Goal: Transaction & Acquisition: Download file/media

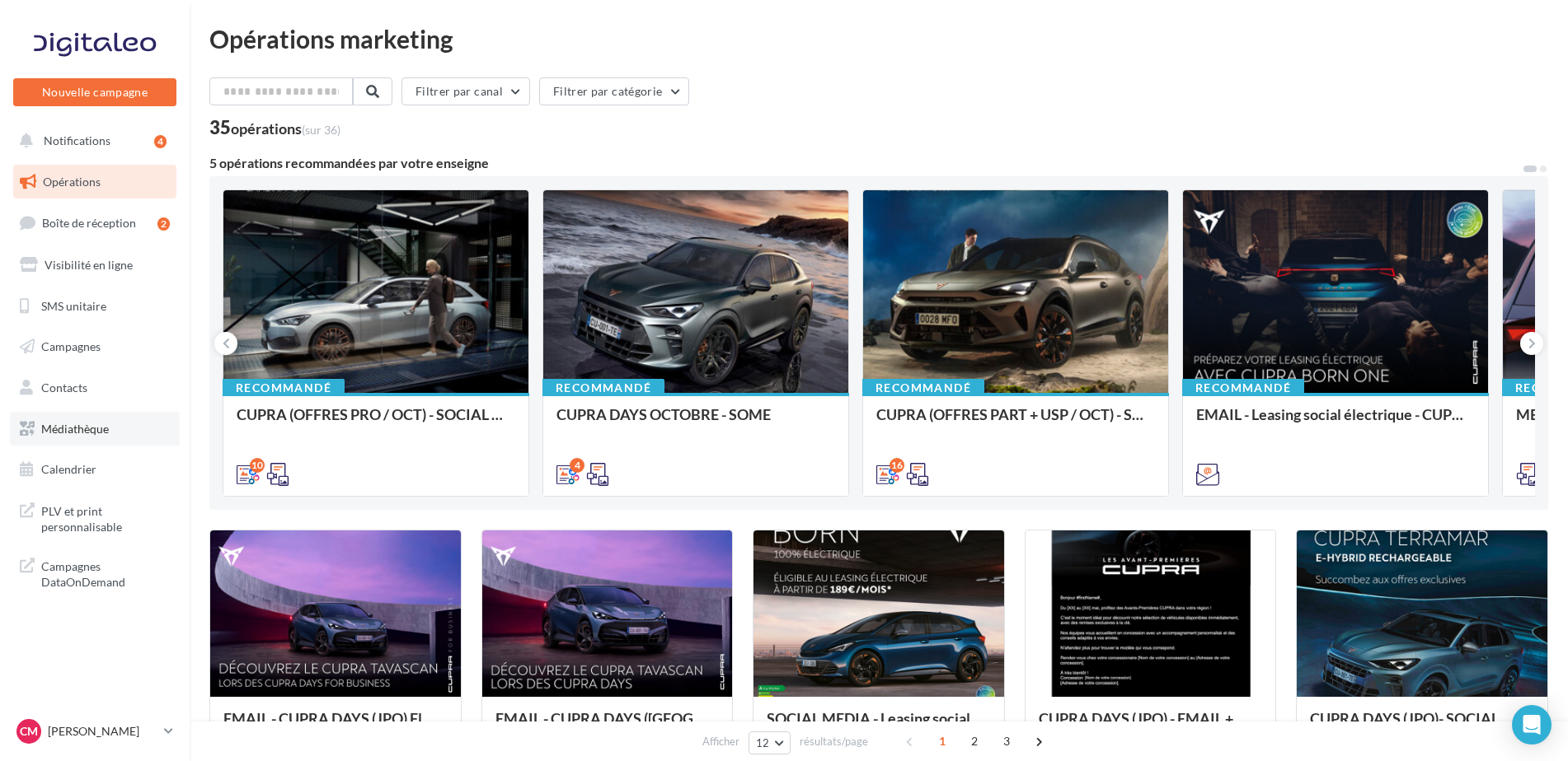
click at [77, 434] on span "Médiathèque" at bounding box center [75, 429] width 68 height 14
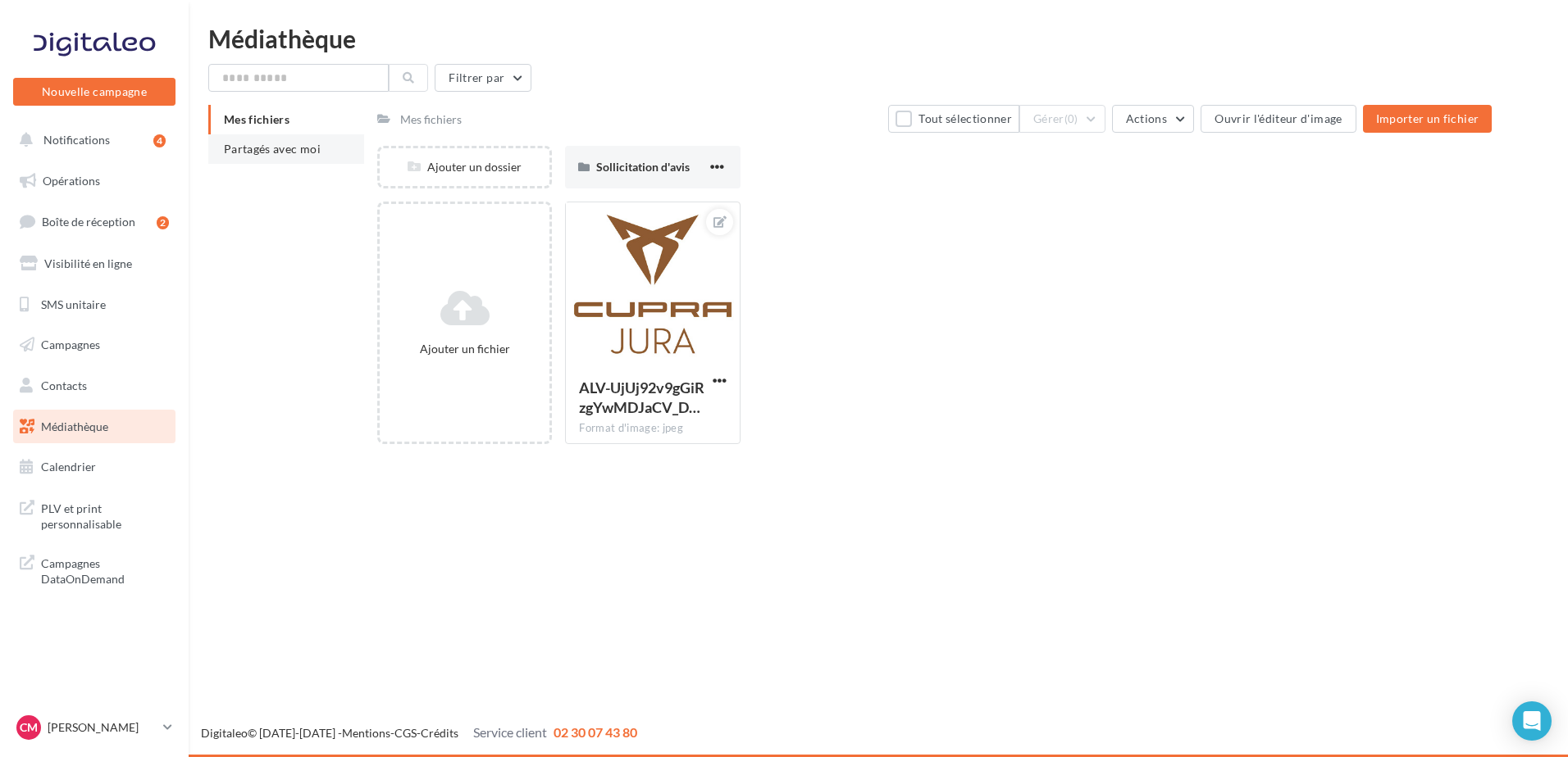
click at [276, 154] on span "Partagés avec moi" at bounding box center [272, 149] width 97 height 14
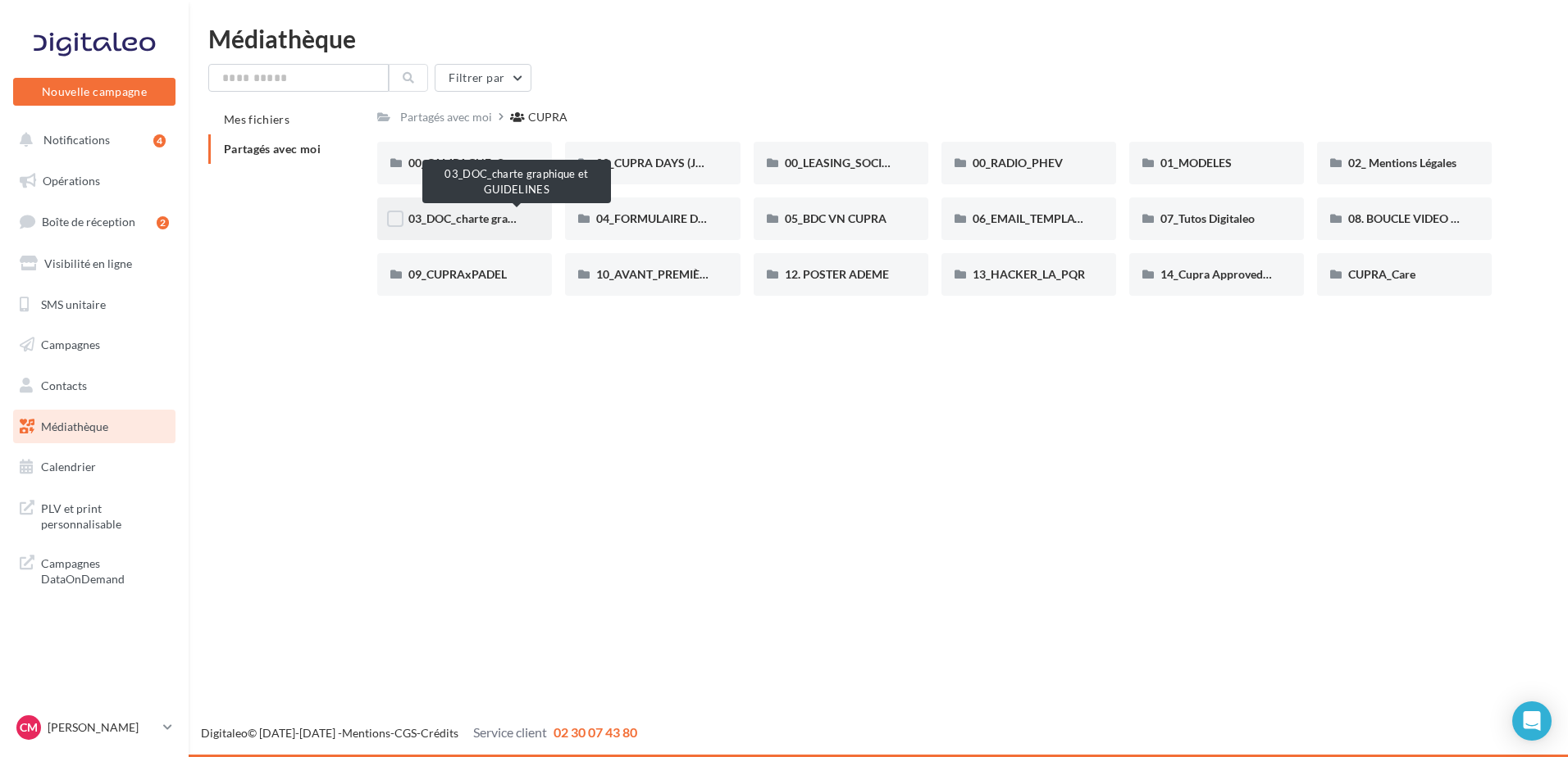
click at [492, 225] on span "03_DOC_charte graphique et GUIDELINES" at bounding box center [515, 218] width 215 height 14
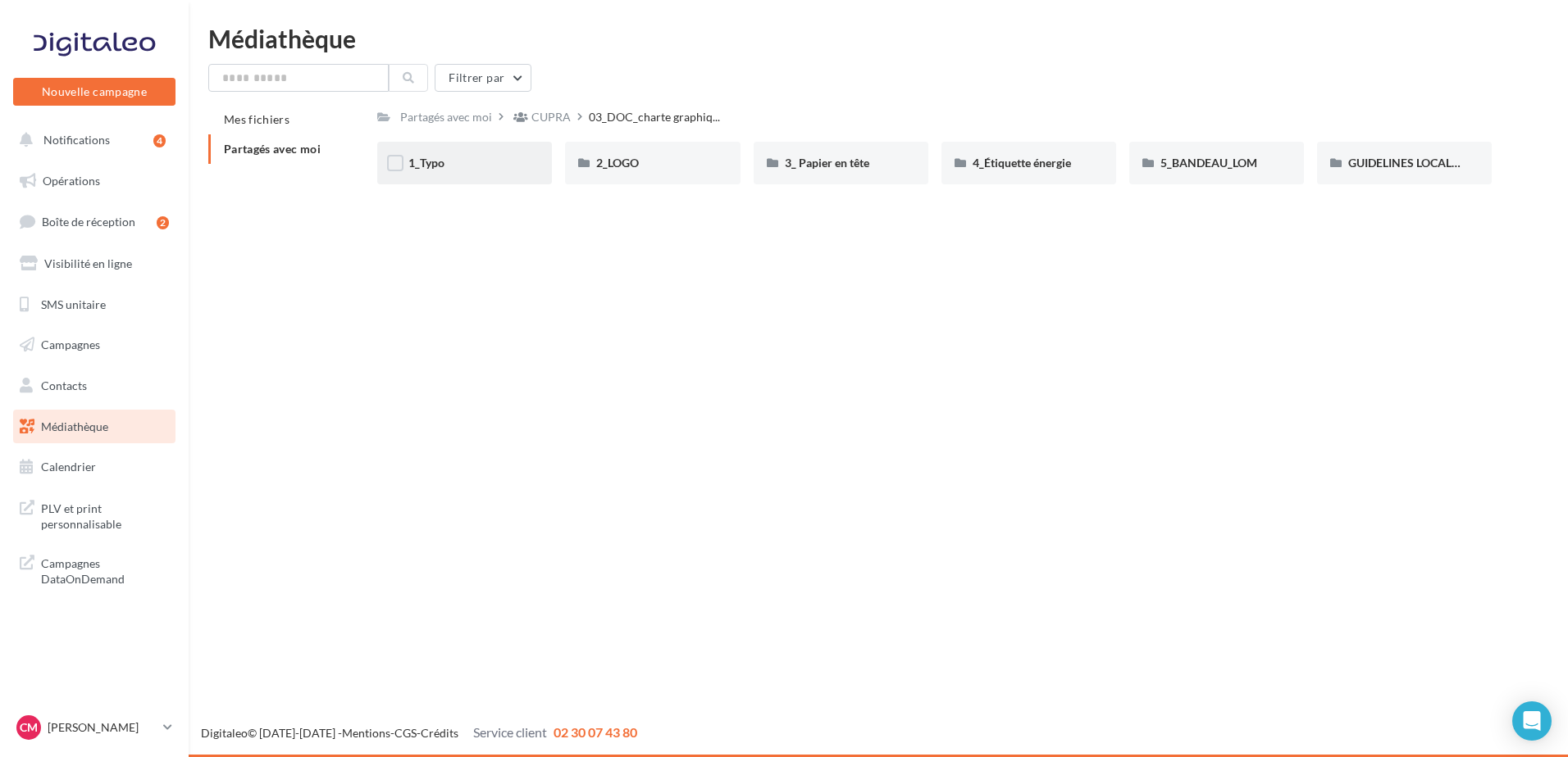
click at [512, 169] on div "1_Typo" at bounding box center [464, 163] width 112 height 17
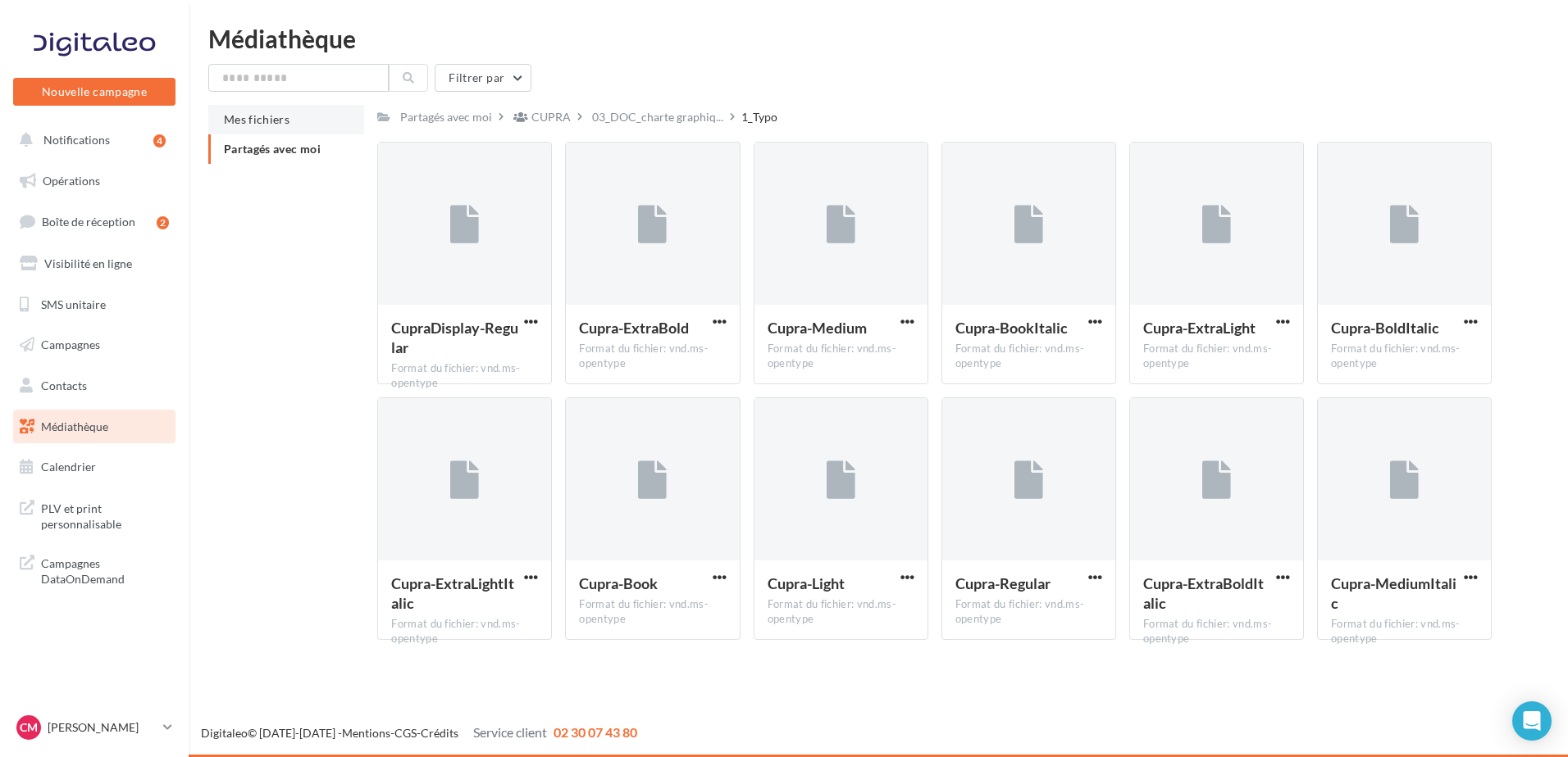
click at [244, 132] on li "Mes fichiers" at bounding box center [286, 120] width 156 height 30
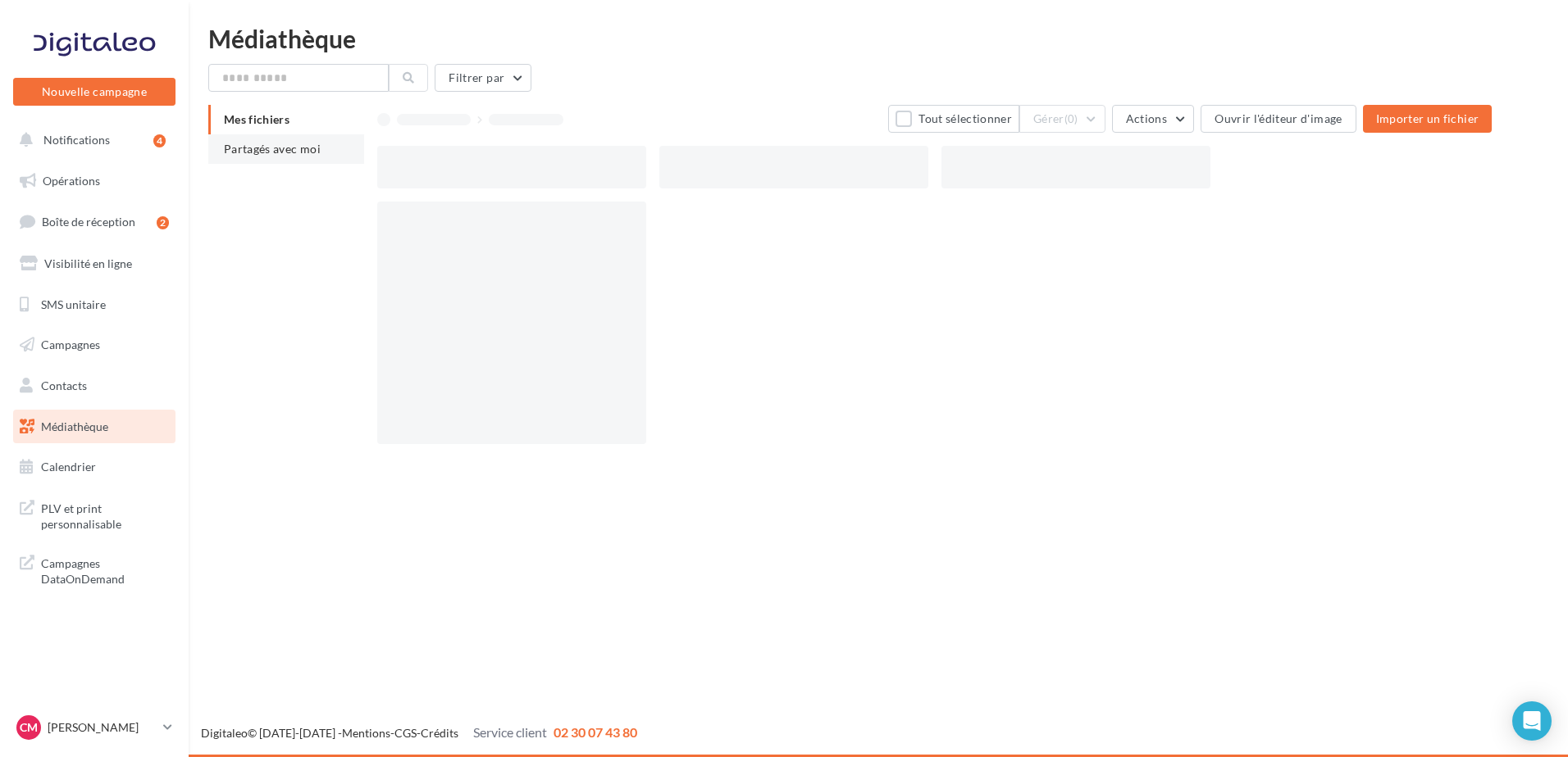
click at [274, 160] on li "Partagés avec moi" at bounding box center [286, 149] width 156 height 30
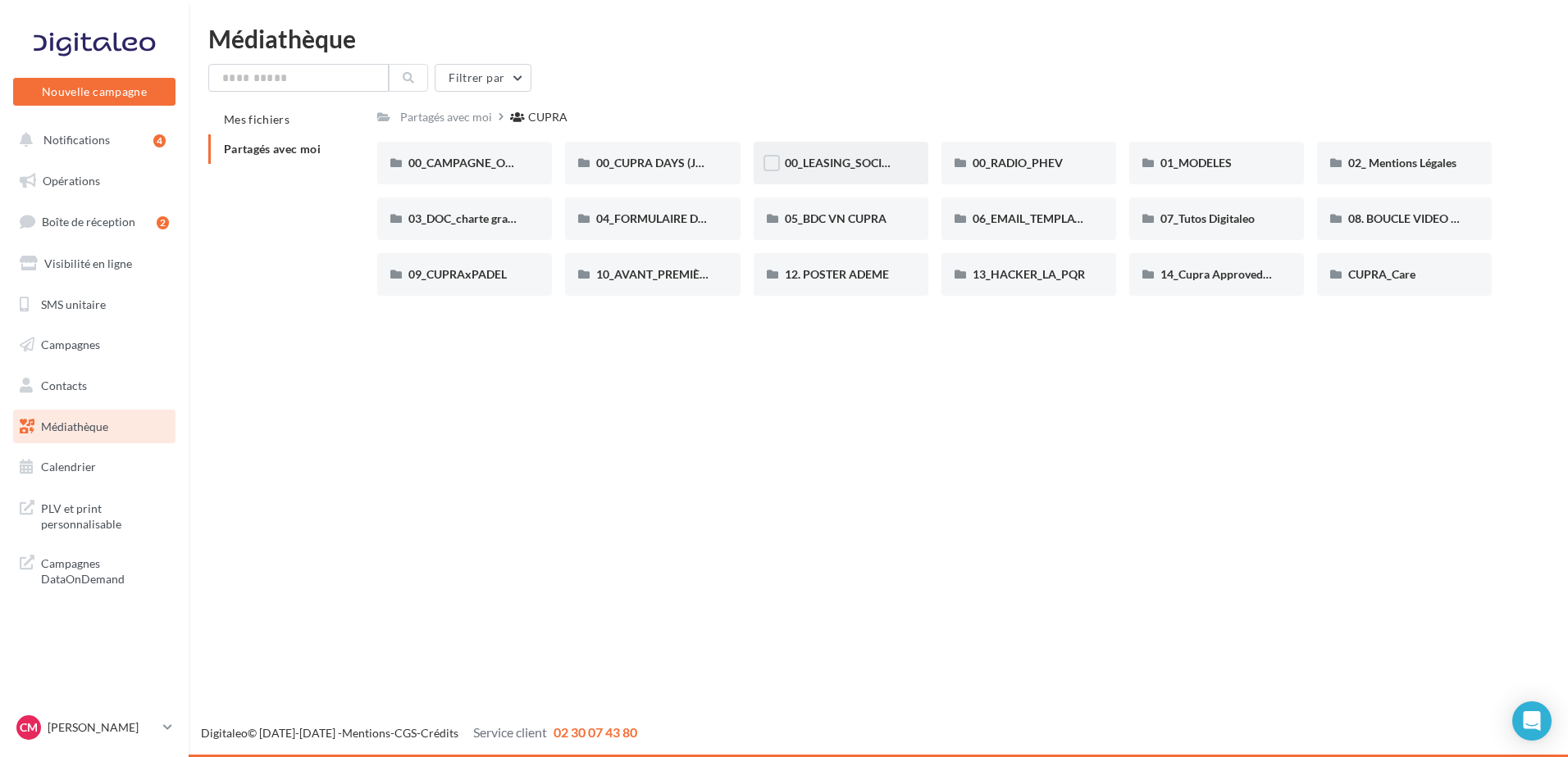
click at [870, 175] on div "00_LEASING_SOCIAL_ÉLECTRIQUE" at bounding box center [841, 163] width 175 height 43
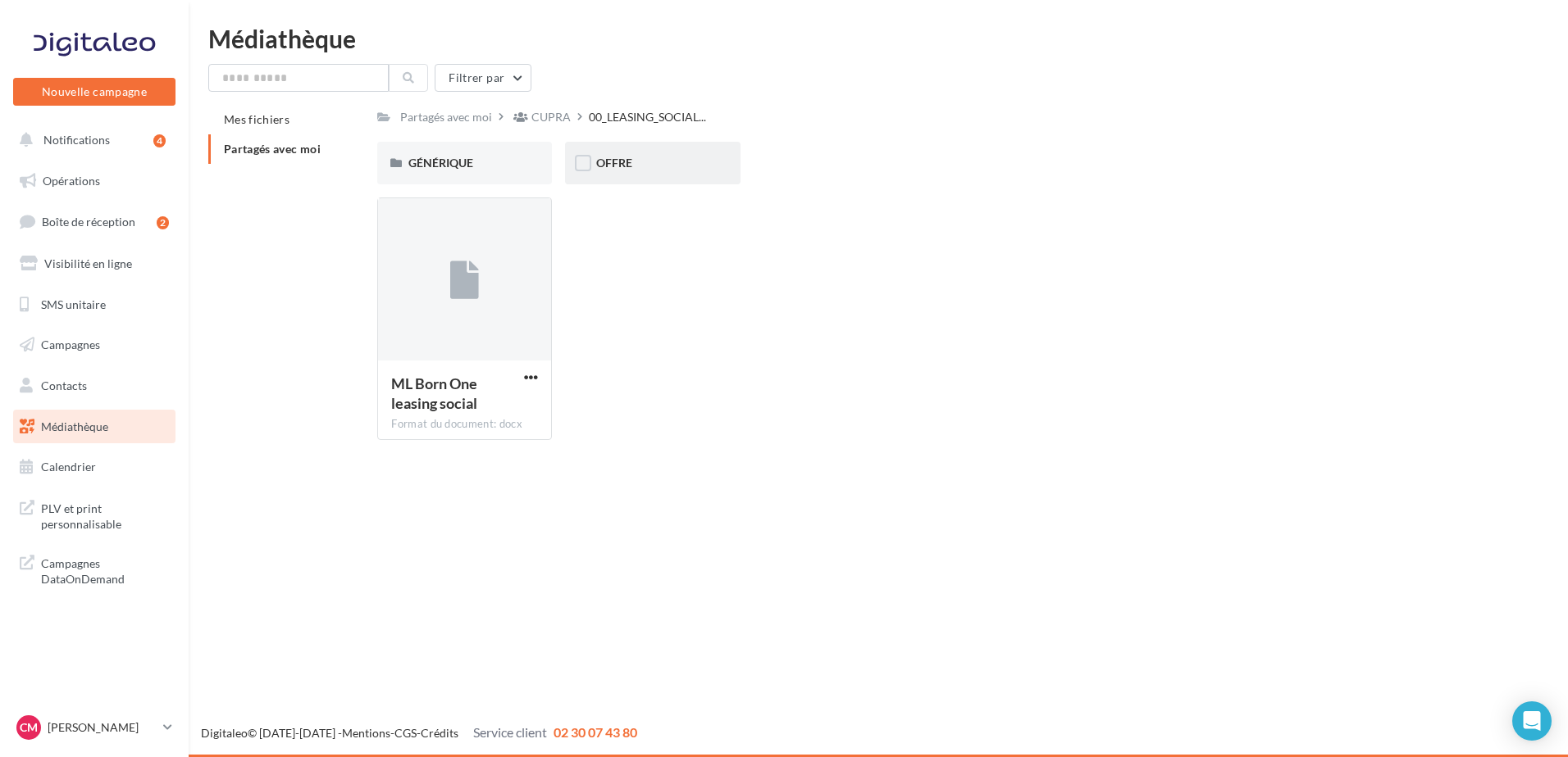
click at [659, 165] on div "OFFRE" at bounding box center [652, 163] width 112 height 17
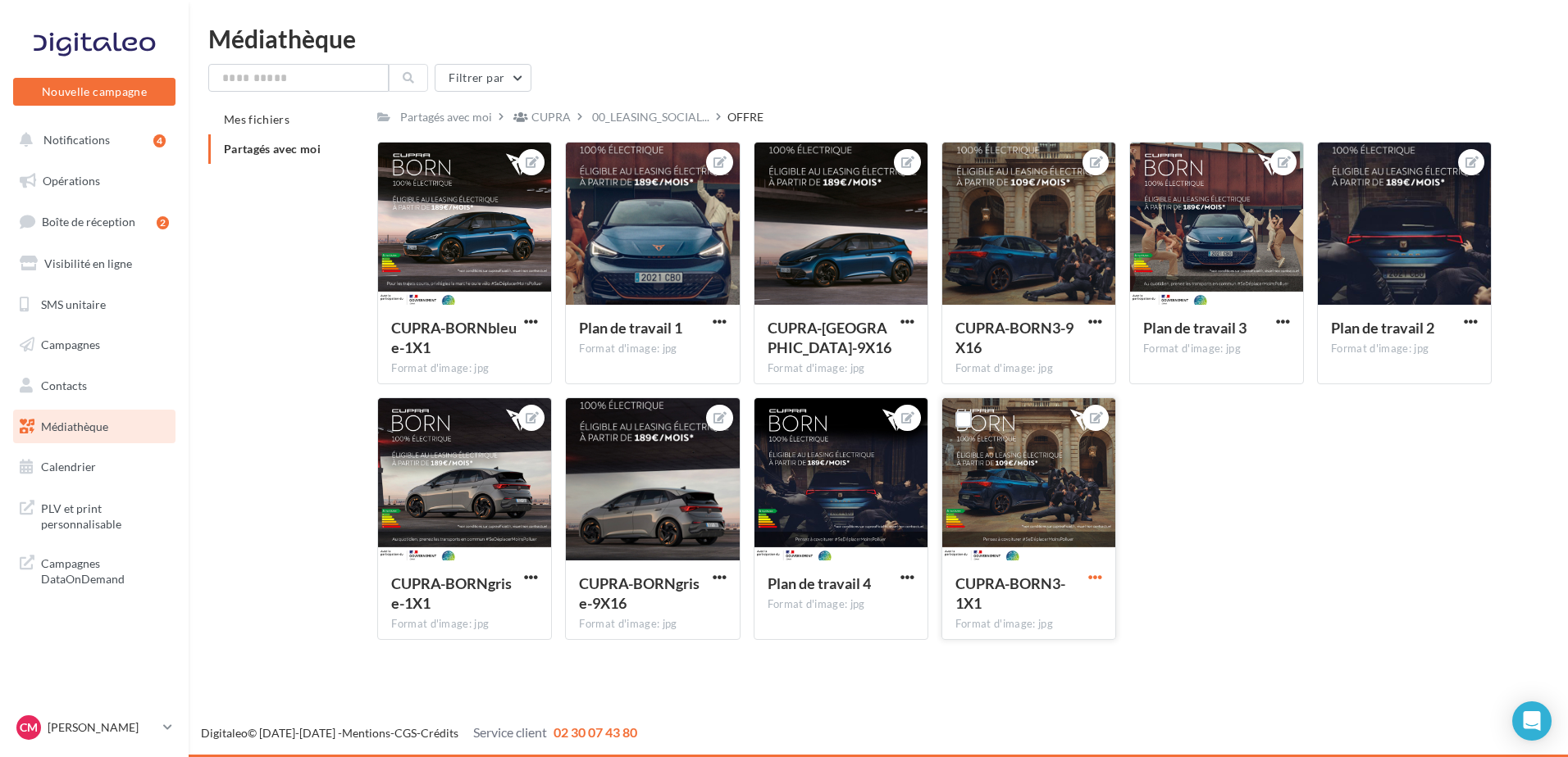
click at [1098, 570] on span "button" at bounding box center [1095, 577] width 14 height 14
click at [1000, 653] on button "Télécharger" at bounding box center [1018, 653] width 173 height 43
click at [909, 579] on span "button" at bounding box center [907, 577] width 14 height 14
click at [817, 644] on button "Télécharger" at bounding box center [830, 653] width 173 height 43
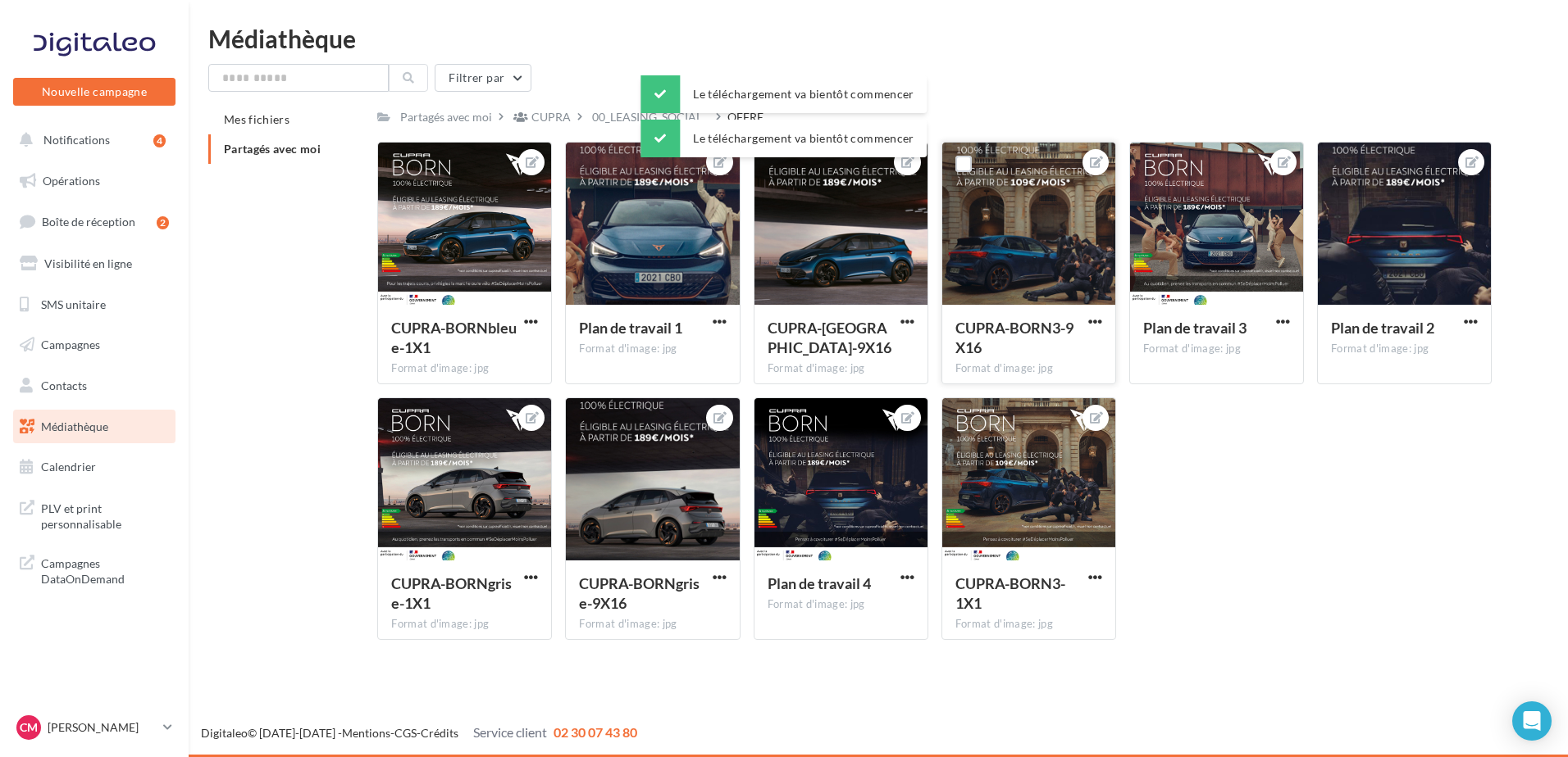
click at [1099, 310] on div "CUPRA-BORN3-9X16 Format d'image: jpg" at bounding box center [1028, 344] width 173 height 77
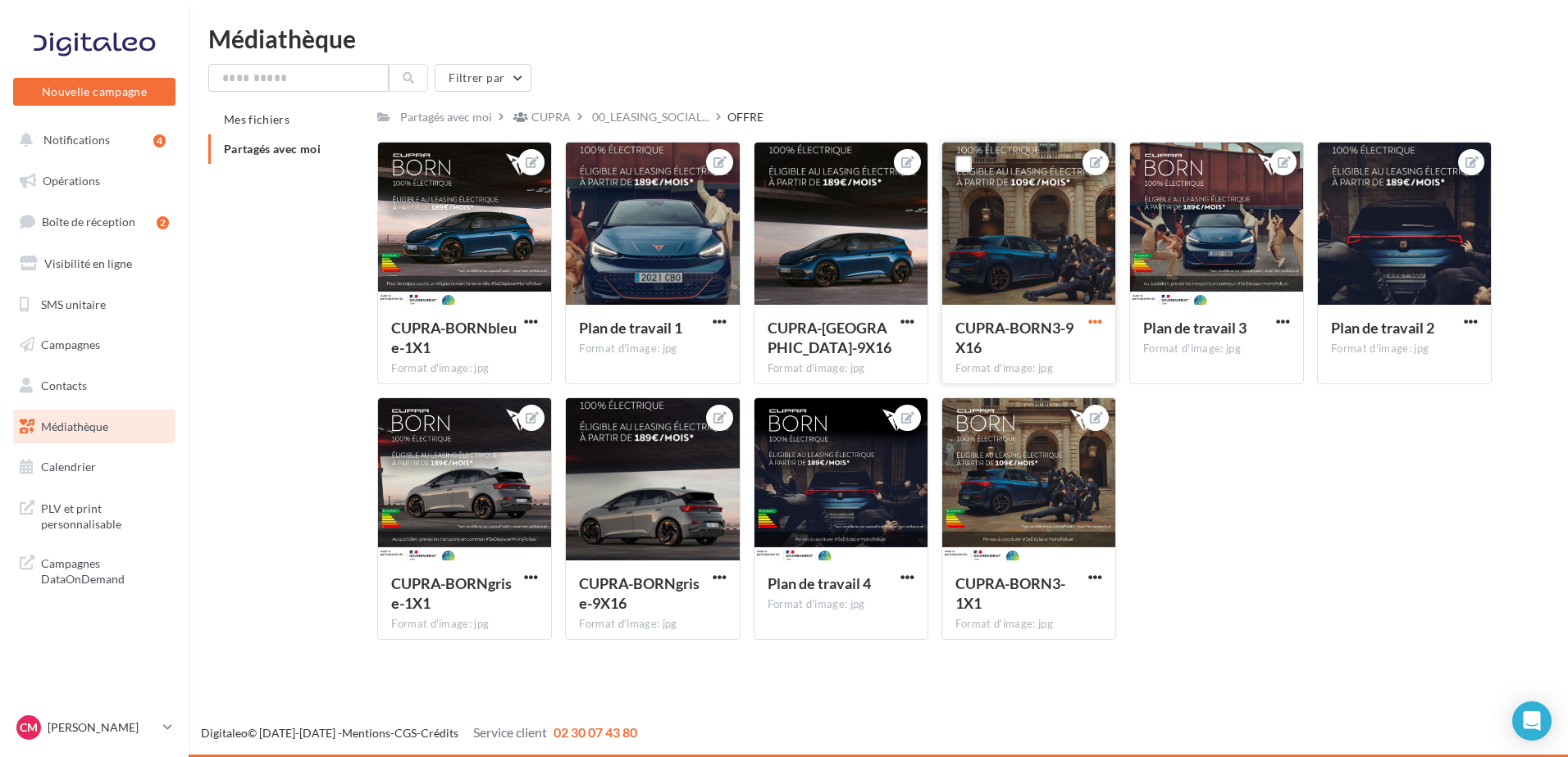
click at [1089, 324] on span "button" at bounding box center [1095, 322] width 14 height 14
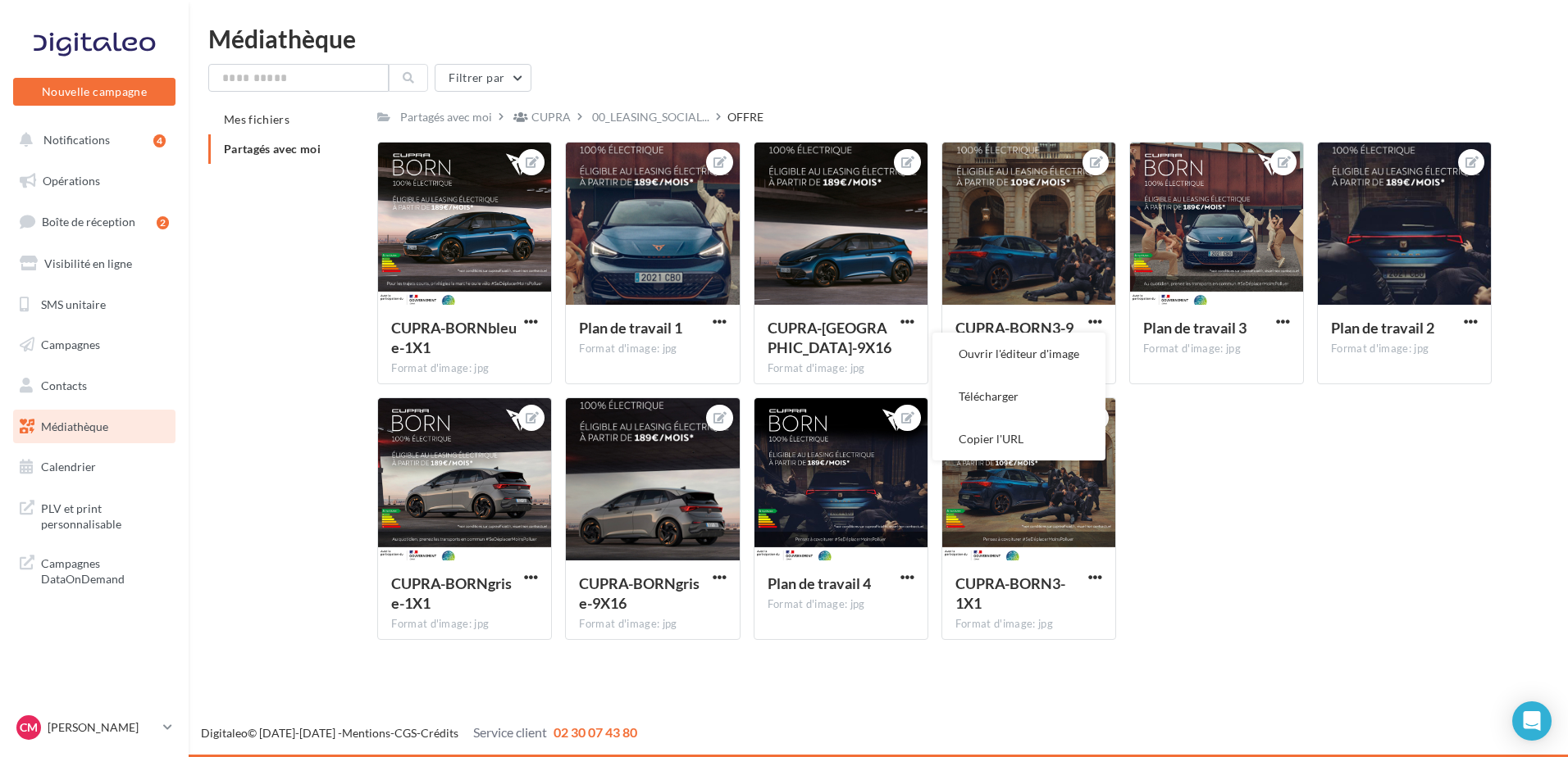
click at [1049, 387] on button "Télécharger" at bounding box center [1018, 396] width 173 height 43
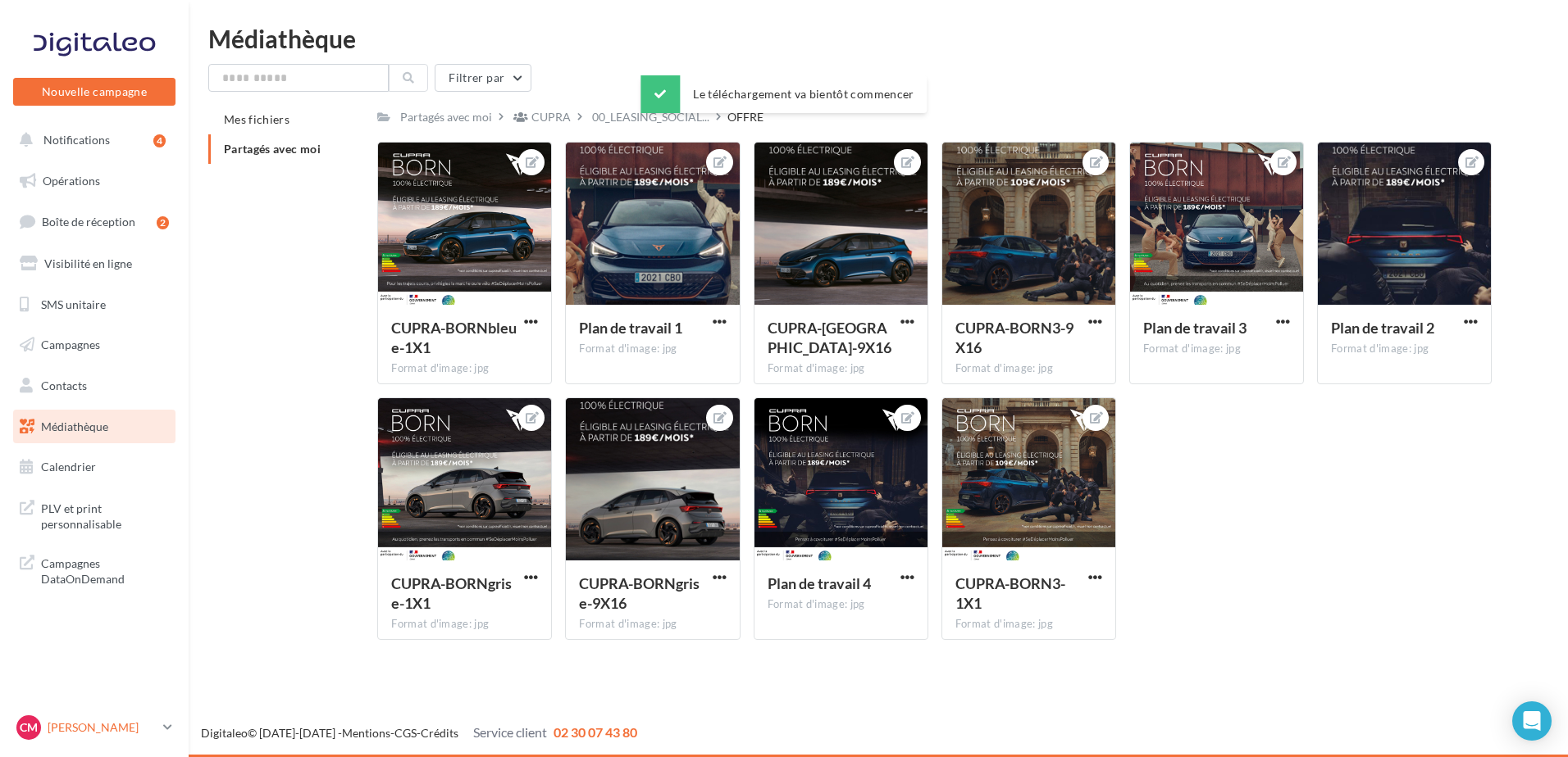
click at [109, 722] on p "[PERSON_NAME]" at bounding box center [102, 727] width 109 height 17
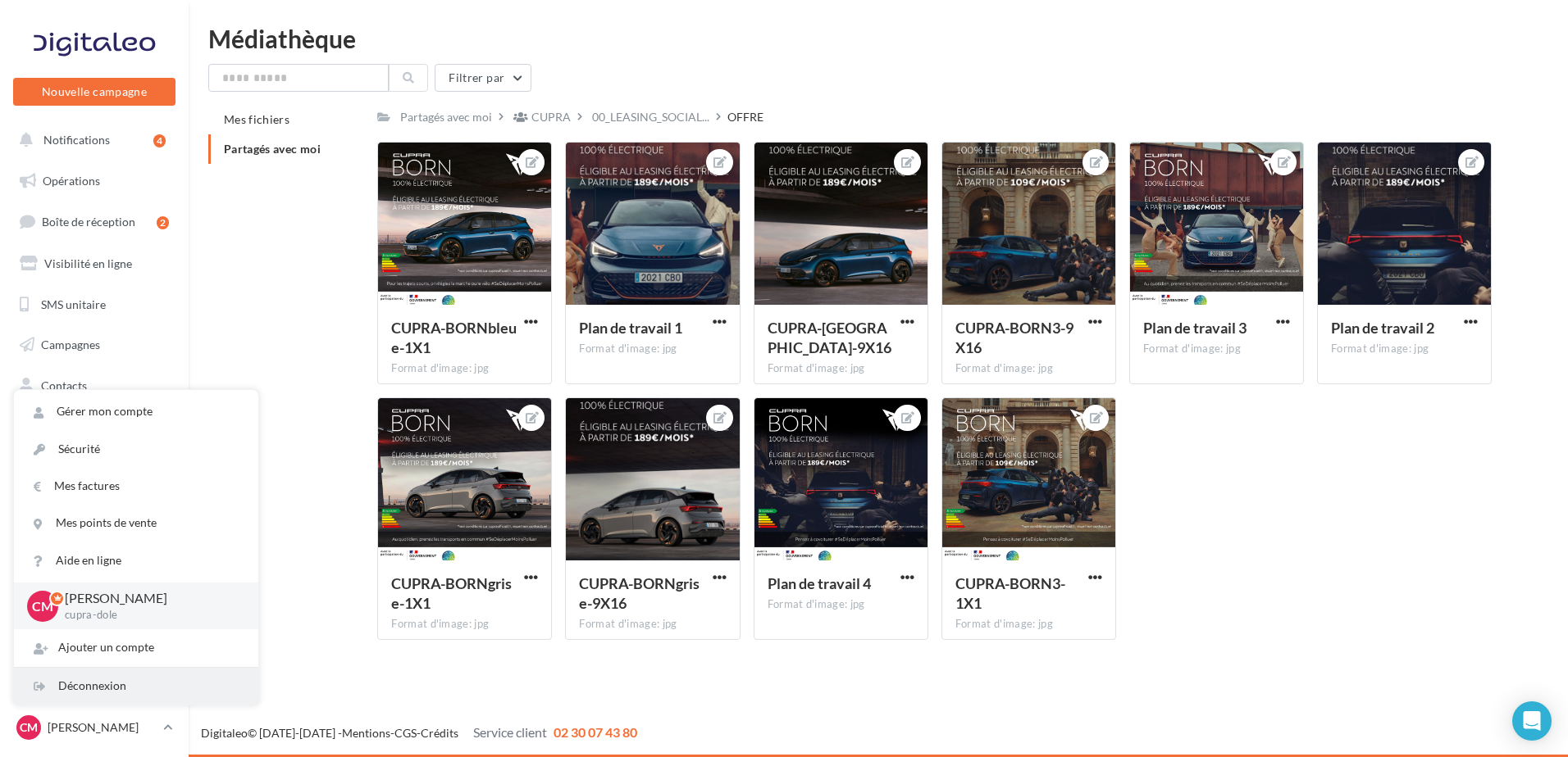
click at [118, 684] on div "Déconnexion" at bounding box center [136, 687] width 244 height 37
